Goal: Transaction & Acquisition: Book appointment/travel/reservation

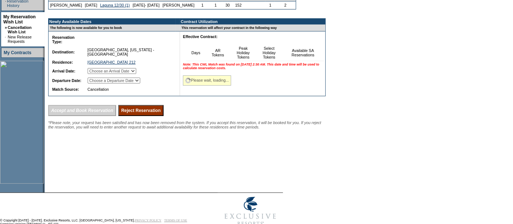
scroll to position [167, 0]
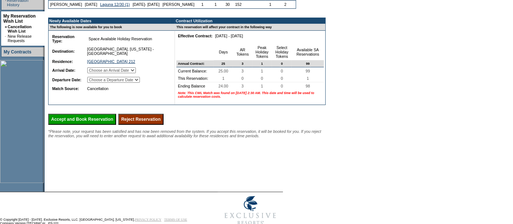
click at [99, 125] on input "Accept and Book Reservation" at bounding box center [82, 119] width 68 height 11
click at [122, 73] on select "Choose an Arrival Date [DATE]" at bounding box center [111, 70] width 49 height 6
select select "[DATE]"
click at [95, 71] on select "Choose an Arrival Date [DATE]" at bounding box center [111, 70] width 49 height 6
click at [124, 83] on select "Choose a Departure Date [DATE]" at bounding box center [113, 80] width 53 height 6
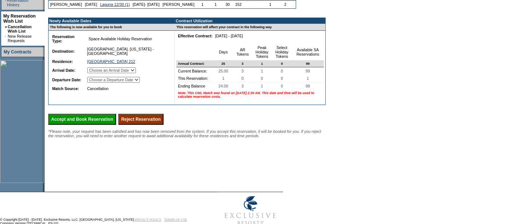
select select "[DATE]"
click at [96, 83] on select "Choose a Departure Date [DATE]" at bounding box center [113, 80] width 53 height 6
click at [104, 125] on input "Accept and Book Reservation" at bounding box center [82, 119] width 68 height 11
